Goal: Transaction & Acquisition: Purchase product/service

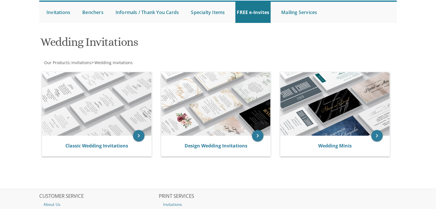
scroll to position [58, 0]
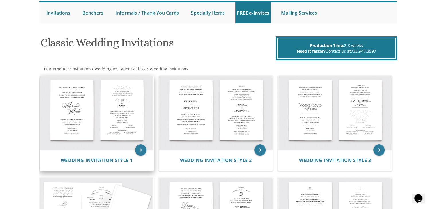
scroll to position [56, 0]
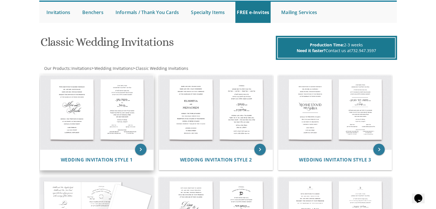
click at [124, 141] on img at bounding box center [97, 112] width 114 height 75
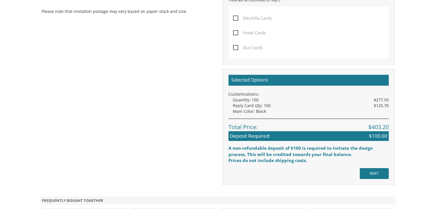
scroll to position [424, 0]
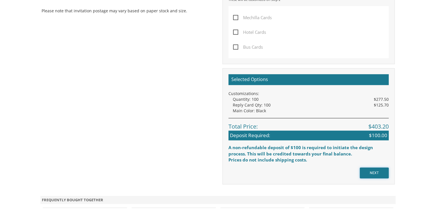
click at [378, 176] on input "NEXT" at bounding box center [374, 173] width 29 height 11
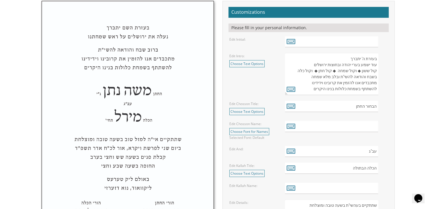
scroll to position [211, 0]
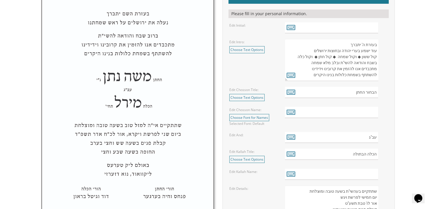
click at [352, 52] on textarea "בעזרת ה' יתברך עוד ישמע בערי יהודה ובחוצות ירושלים קול ששון ◆ וקול שמחה ◆ קול ח…" at bounding box center [331, 60] width 93 height 42
click at [352, 53] on textarea "בעזרת ה' יתברך עוד ישמע בערי יהודה ובחוצות ירושלים קול ששון ◆ וקול שמחה ◆ קול ח…" at bounding box center [331, 60] width 93 height 42
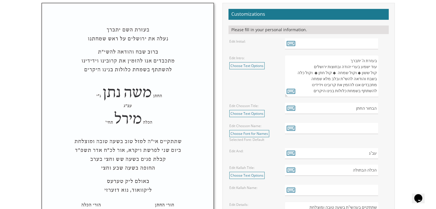
scroll to position [194, 0]
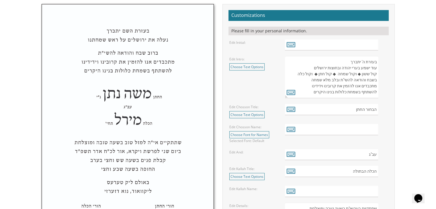
click at [354, 91] on textarea "בעזרת ה' יתברך עוד ישמע בערי יהודה ובחוצות ירושלים קול ששון ◆ וקול שמחה ◆ קול ח…" at bounding box center [331, 77] width 93 height 42
click at [357, 71] on textarea "בעזרת ה' יתברך עוד ישמע בערי יהודה ובחוצות ירושלים קול ששון ◆ וקול שמחה ◆ קול ח…" at bounding box center [331, 77] width 93 height 42
drag, startPoint x: 294, startPoint y: 73, endPoint x: 376, endPoint y: 71, distance: 82.0
click at [376, 71] on textarea "בעזרת ה' יתברך עוד ישמע בערי יהודה ובחוצות ירושלים קול ששון ◆ וקול שמחה ◆ קול ח…" at bounding box center [331, 77] width 93 height 42
click at [347, 82] on textarea "בעזרת ה' יתברך עוד ישמע בערי יהודה ובחוצות ירושלים קול ששון ◆ וקול שמחה ◆ קול ח…" at bounding box center [331, 77] width 93 height 42
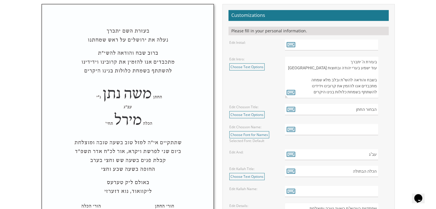
type textarea "בעזרת ה' יתברך עוד ישמע בערי יהודה ובחוצות ירושלים בשבח והודאה להשי"ת ובלב מלא …"
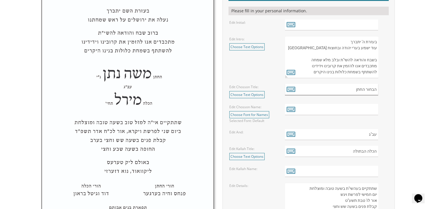
click at [349, 91] on input "הבחור החתן" at bounding box center [331, 89] width 93 height 11
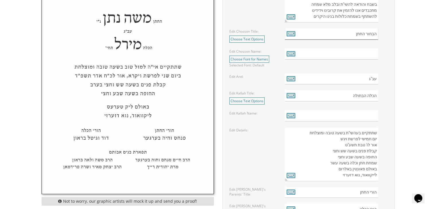
scroll to position [268, 0]
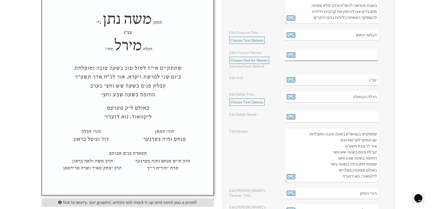
click at [345, 52] on input "text" at bounding box center [331, 55] width 93 height 11
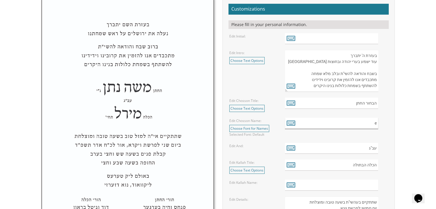
type input "e"
click at [342, 40] on input "text" at bounding box center [331, 38] width 93 height 11
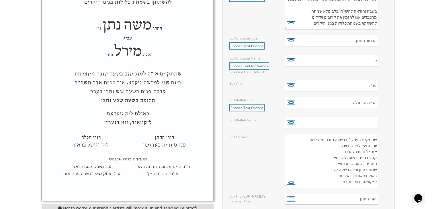
type input "e"
click at [333, 122] on input "text" at bounding box center [331, 122] width 93 height 11
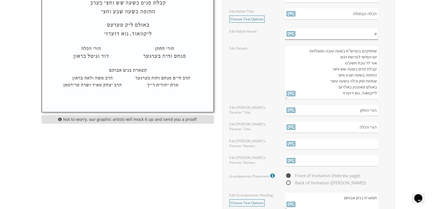
scroll to position [352, 0]
type input "e"
click at [344, 142] on input "text" at bounding box center [331, 143] width 93 height 11
type input "e"
click at [344, 165] on form "Customizations Please fill in your personal information. Edit Initial: e Edit I…" at bounding box center [308, 65] width 160 height 427
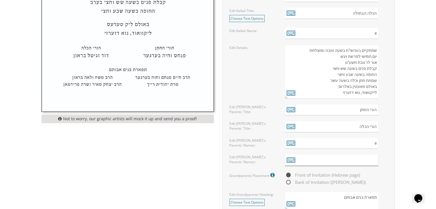
click at [340, 158] on input "text" at bounding box center [331, 160] width 93 height 11
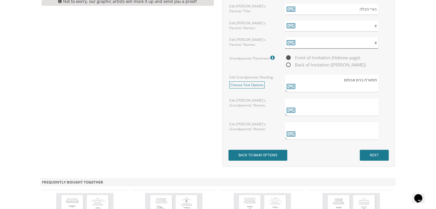
scroll to position [470, 0]
type input "e"
click at [370, 153] on input "NEXT" at bounding box center [374, 154] width 29 height 11
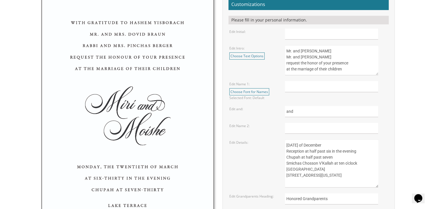
scroll to position [206, 0]
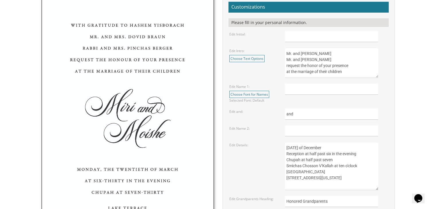
click at [309, 63] on textarea "Mr. and [PERSON_NAME] Mr. and [PERSON_NAME] request the honor of your presence …" at bounding box center [331, 63] width 93 height 30
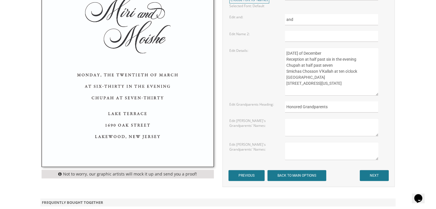
scroll to position [302, 0]
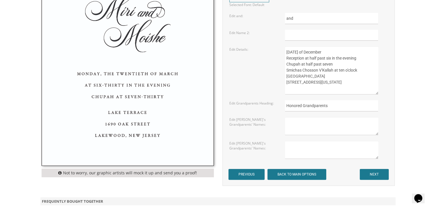
click at [327, 64] on textarea "[DATE] of December Reception at half past six in the evening Chupah at half pas…" at bounding box center [331, 70] width 93 height 48
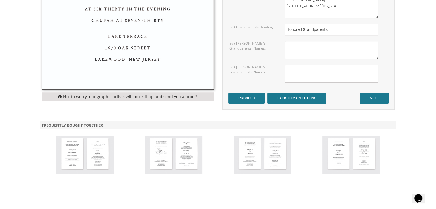
scroll to position [378, 0]
click at [165, 159] on img at bounding box center [173, 155] width 57 height 38
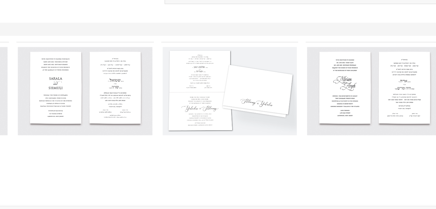
scroll to position [558, 0]
